Goal: Information Seeking & Learning: Learn about a topic

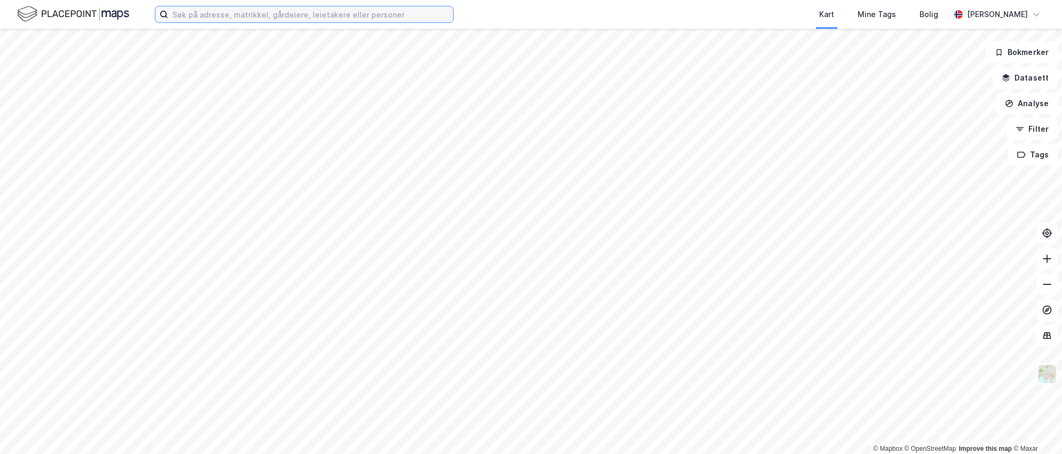
click at [291, 19] on input at bounding box center [310, 14] width 285 height 16
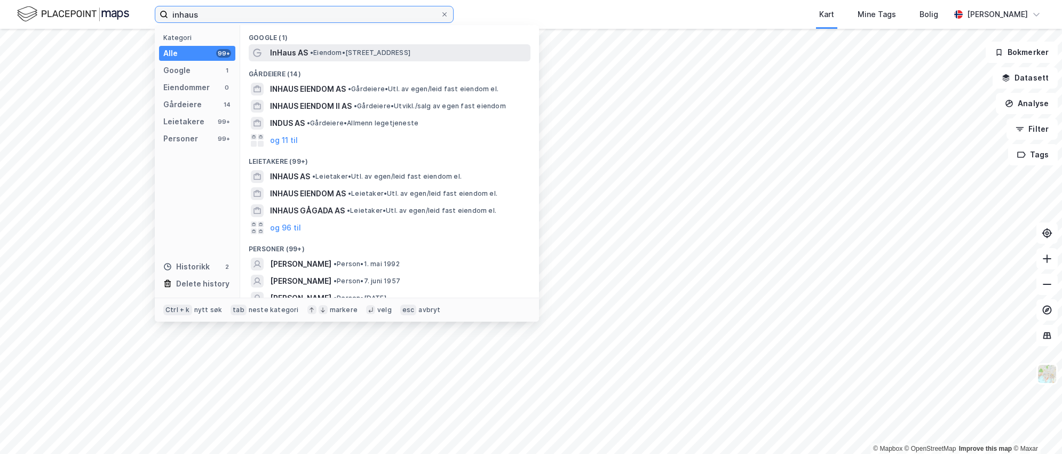
type input "inhaus"
click at [311, 54] on span "•" at bounding box center [311, 53] width 3 height 8
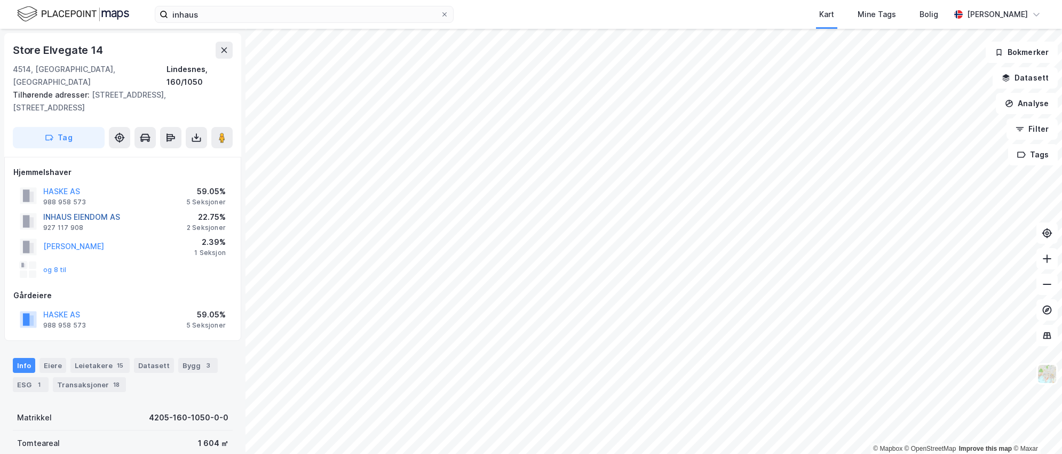
click at [0, 0] on button "INHAUS EIENDOM AS" at bounding box center [0, 0] width 0 height 0
